Goal: Task Accomplishment & Management: Complete application form

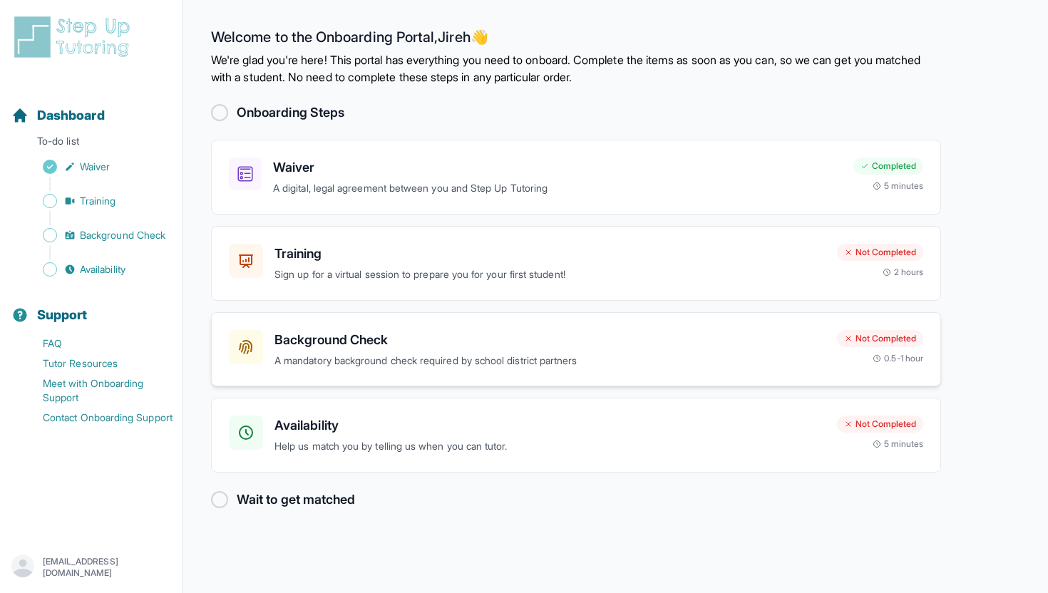
click at [774, 331] on h3 "Background Check" at bounding box center [550, 340] width 551 height 20
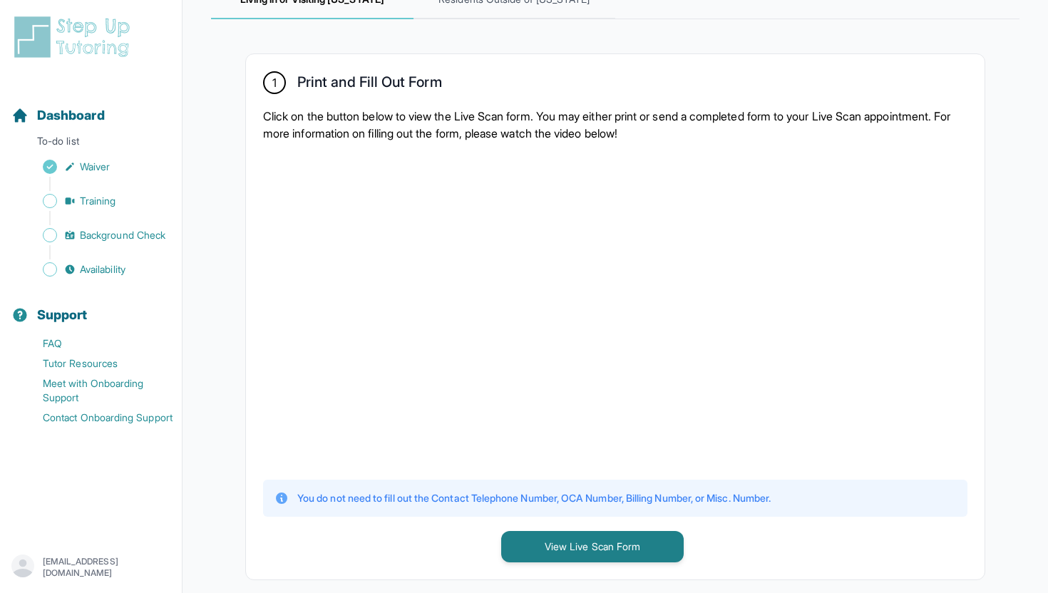
scroll to position [217, 0]
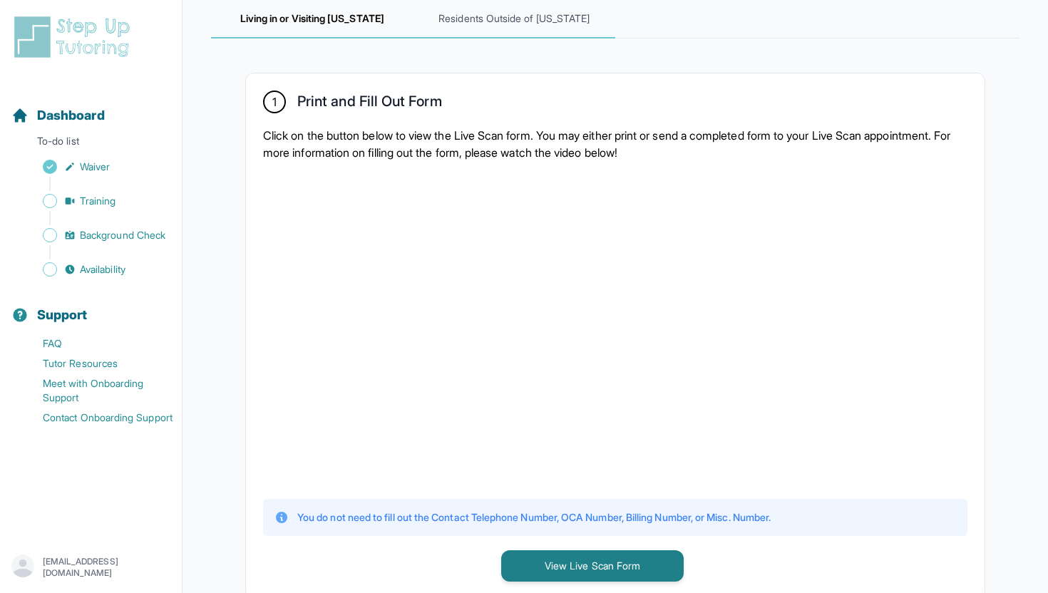
click at [553, 19] on span "Residents Outside of California" at bounding box center [515, 19] width 203 height 39
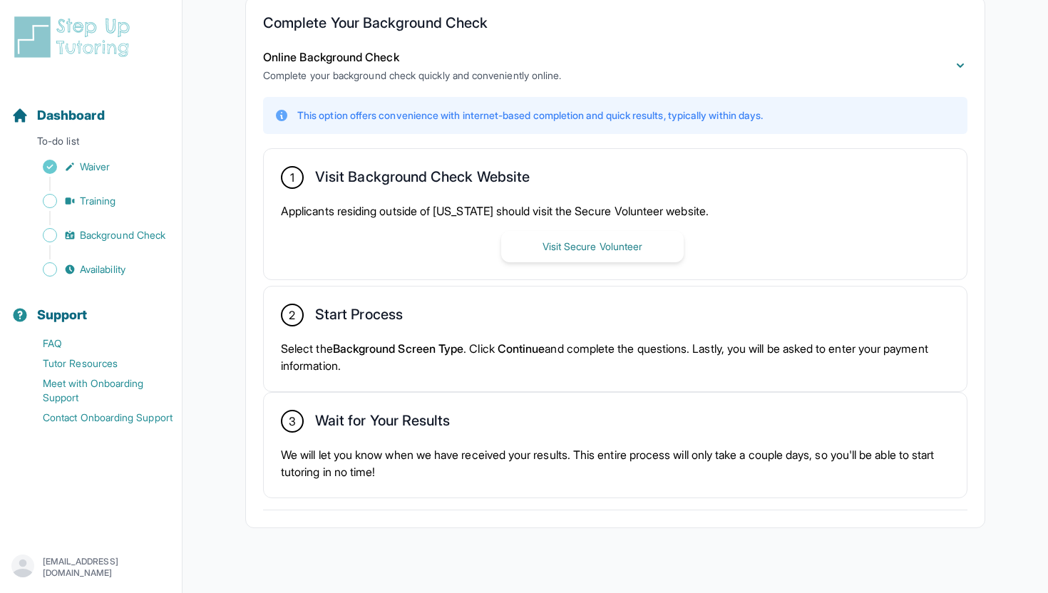
scroll to position [312, 0]
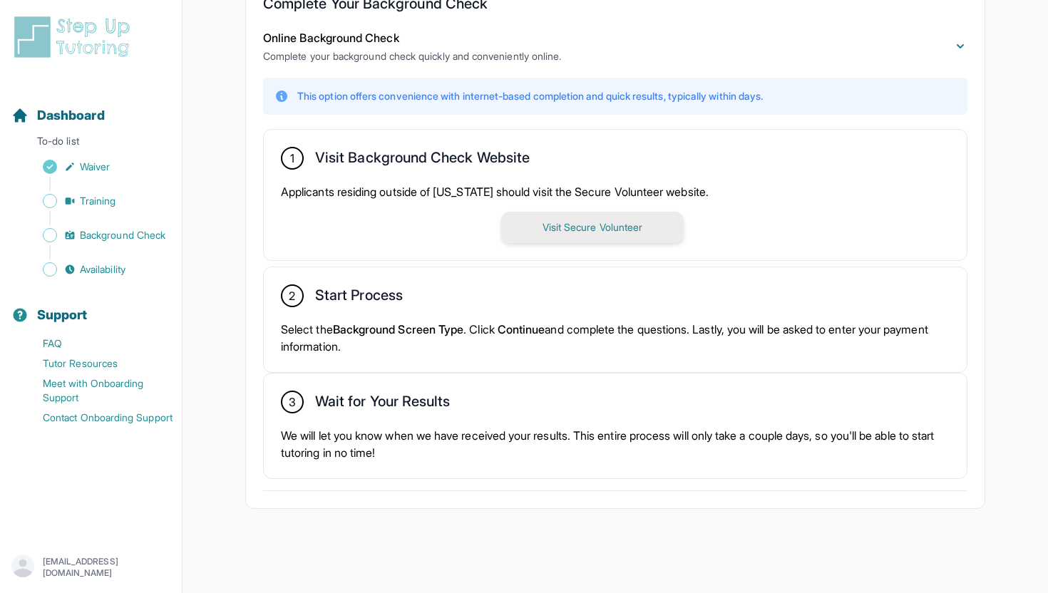
click at [588, 227] on button "Visit Secure Volunteer" at bounding box center [592, 227] width 183 height 31
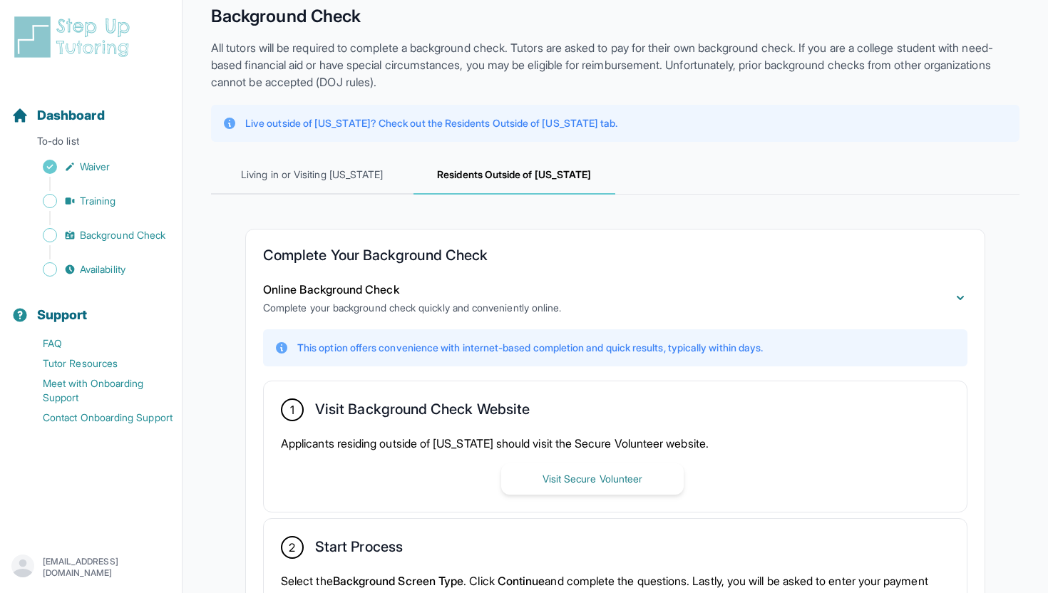
scroll to position [0, 0]
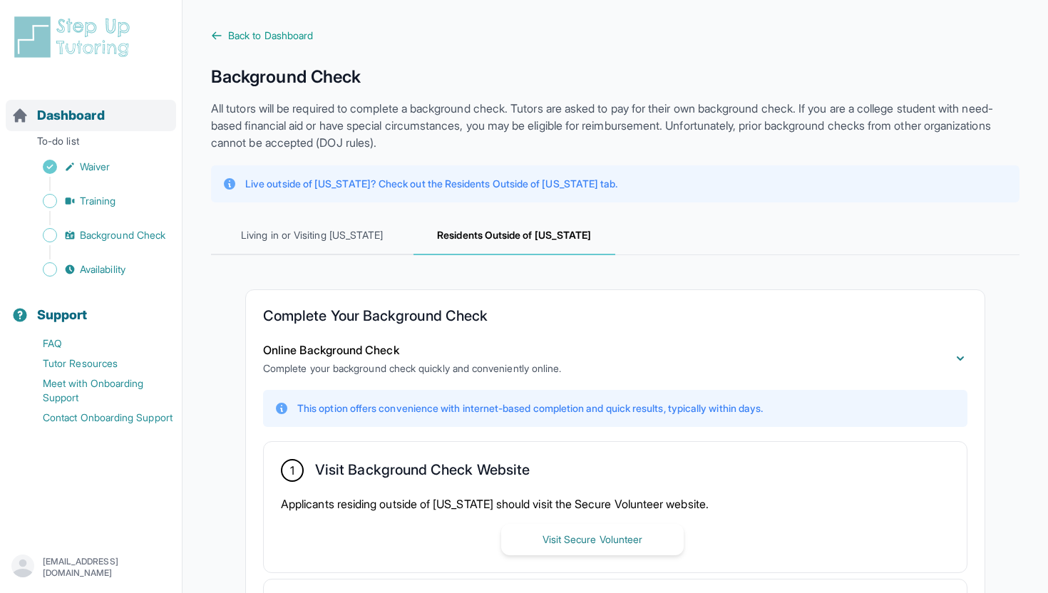
click at [91, 124] on span "Dashboard" at bounding box center [71, 116] width 68 height 20
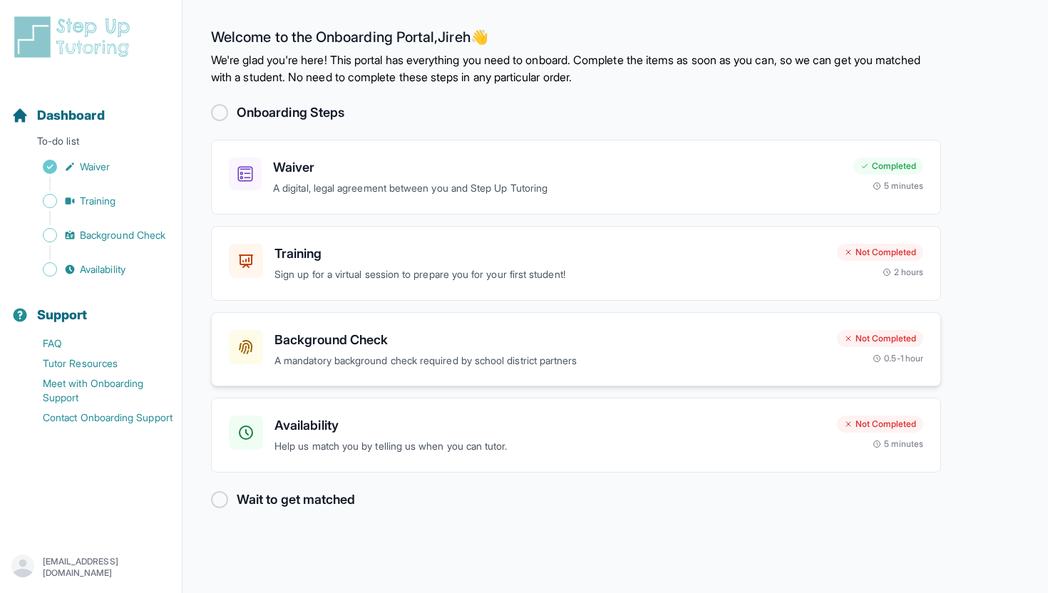
click at [485, 359] on p "A mandatory background check required by school district partners" at bounding box center [550, 361] width 551 height 16
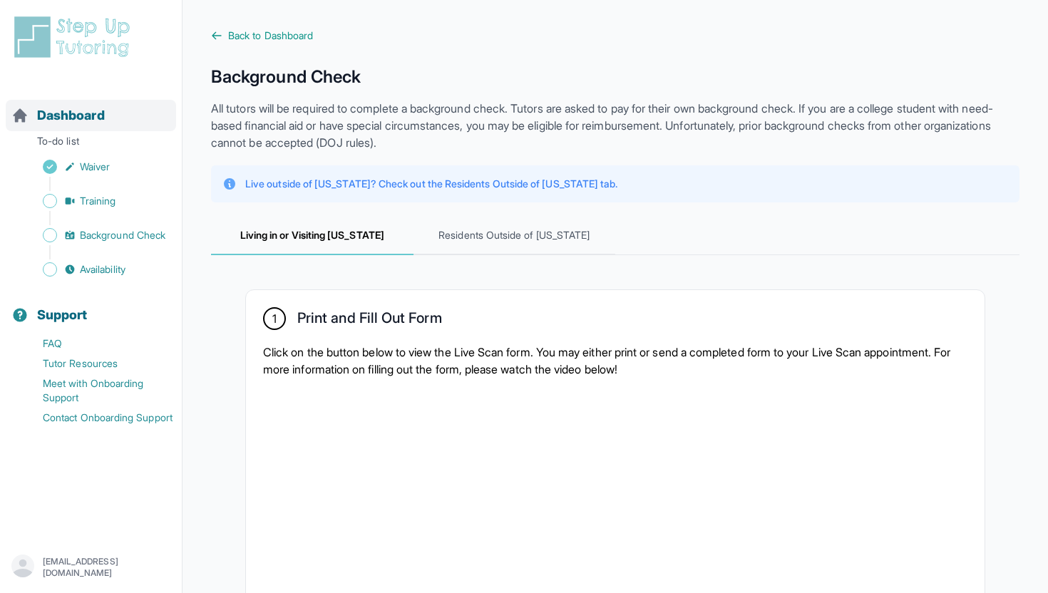
click at [126, 118] on div "Dashboard" at bounding box center [91, 115] width 170 height 31
click at [63, 113] on span "Dashboard" at bounding box center [71, 116] width 68 height 20
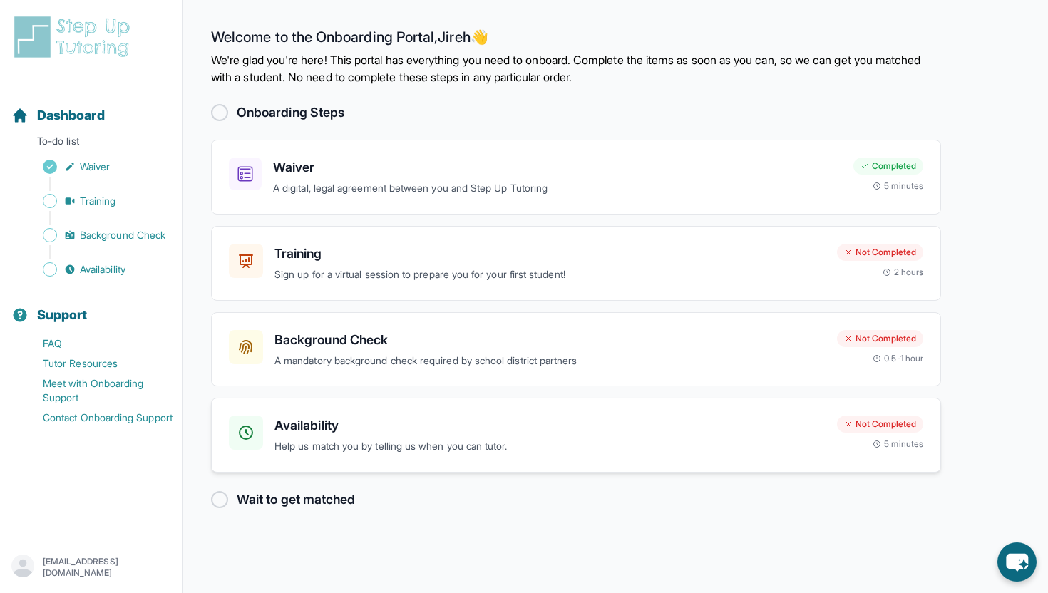
click at [377, 409] on div "Availability Help us match you by telling us when you can tutor. Not Completed …" at bounding box center [576, 435] width 730 height 75
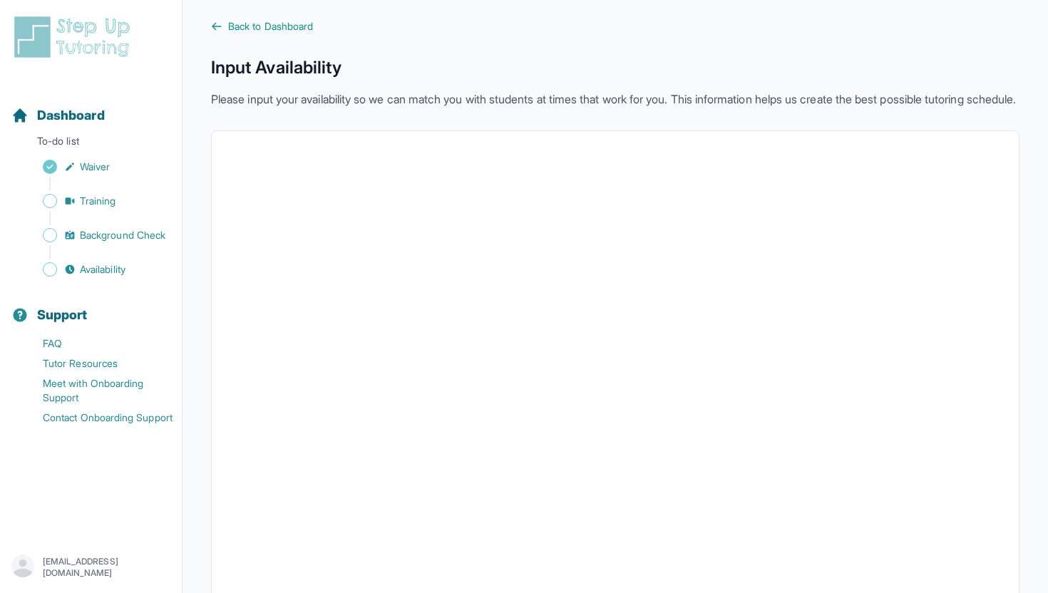
scroll to position [15, 0]
